Goal: Information Seeking & Learning: Learn about a topic

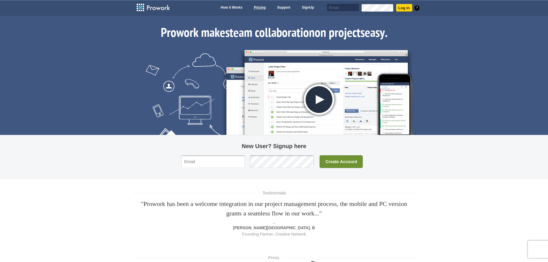
click at [260, 8] on link "Pricing" at bounding box center [260, 8] width 18 height 8
